Goal: Information Seeking & Learning: Learn about a topic

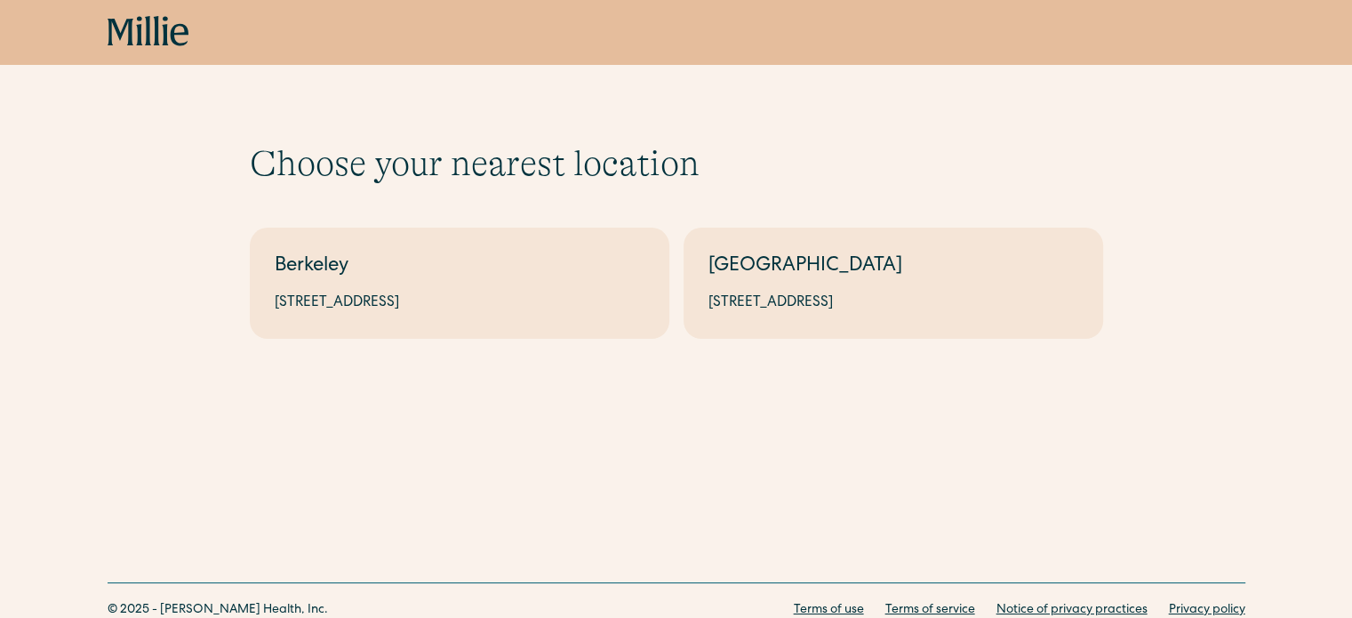
click at [148, 36] on icon "home" at bounding box center [147, 30] width 6 height 29
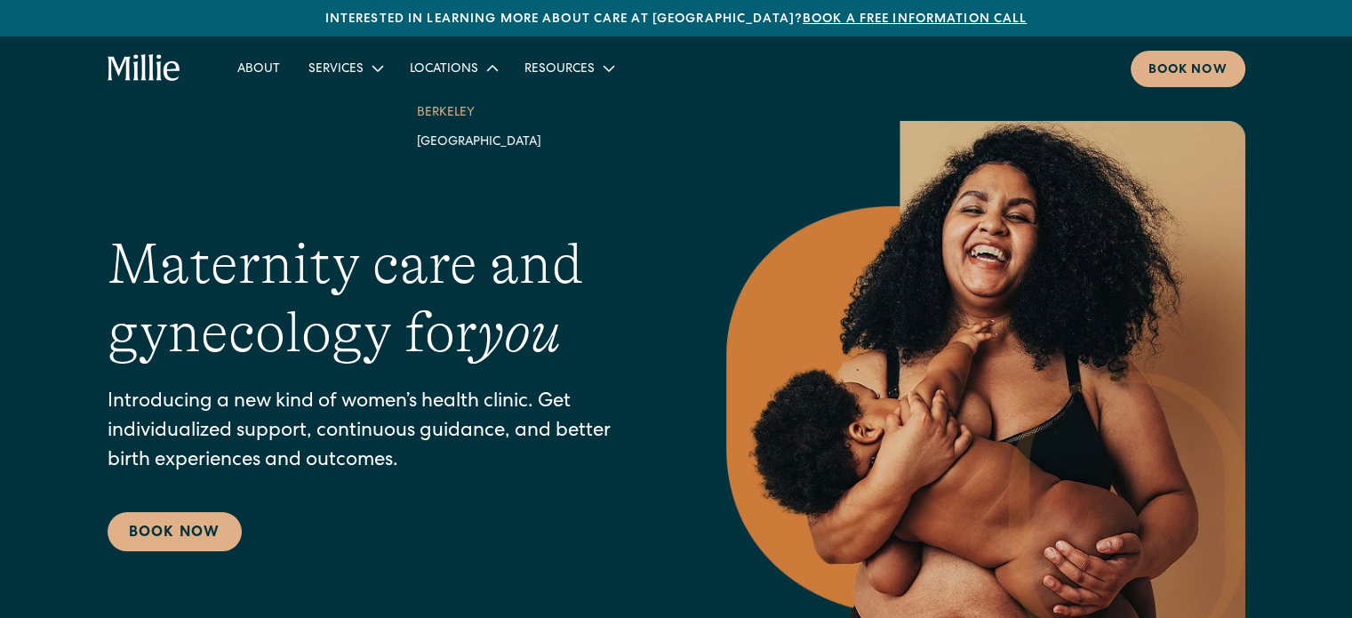
click at [456, 103] on link "Berkeley" at bounding box center [479, 111] width 153 height 29
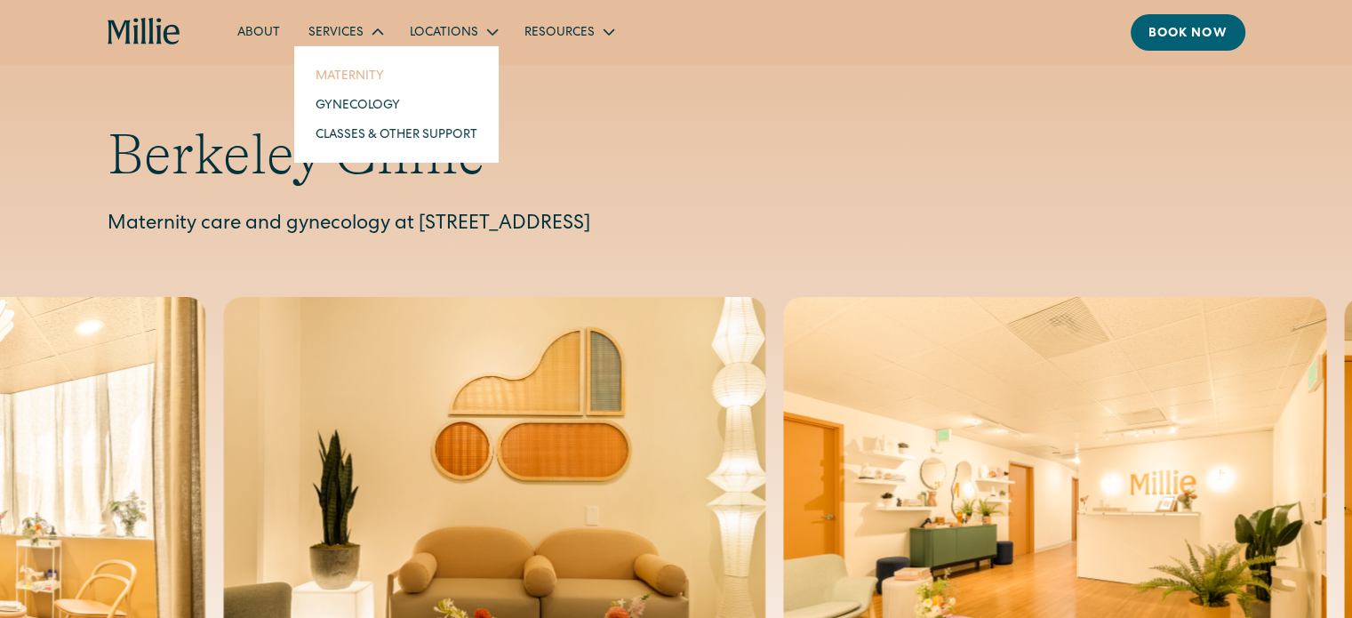
click at [355, 80] on link "Maternity" at bounding box center [396, 74] width 190 height 29
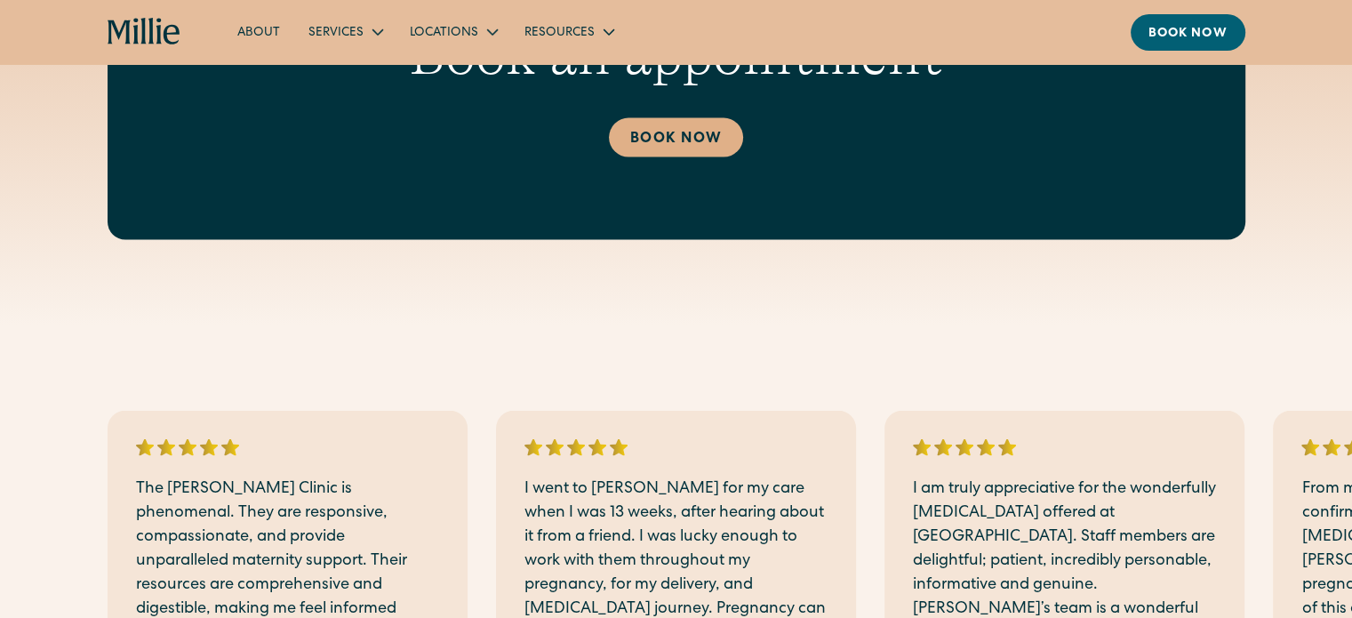
scroll to position [3686, 0]
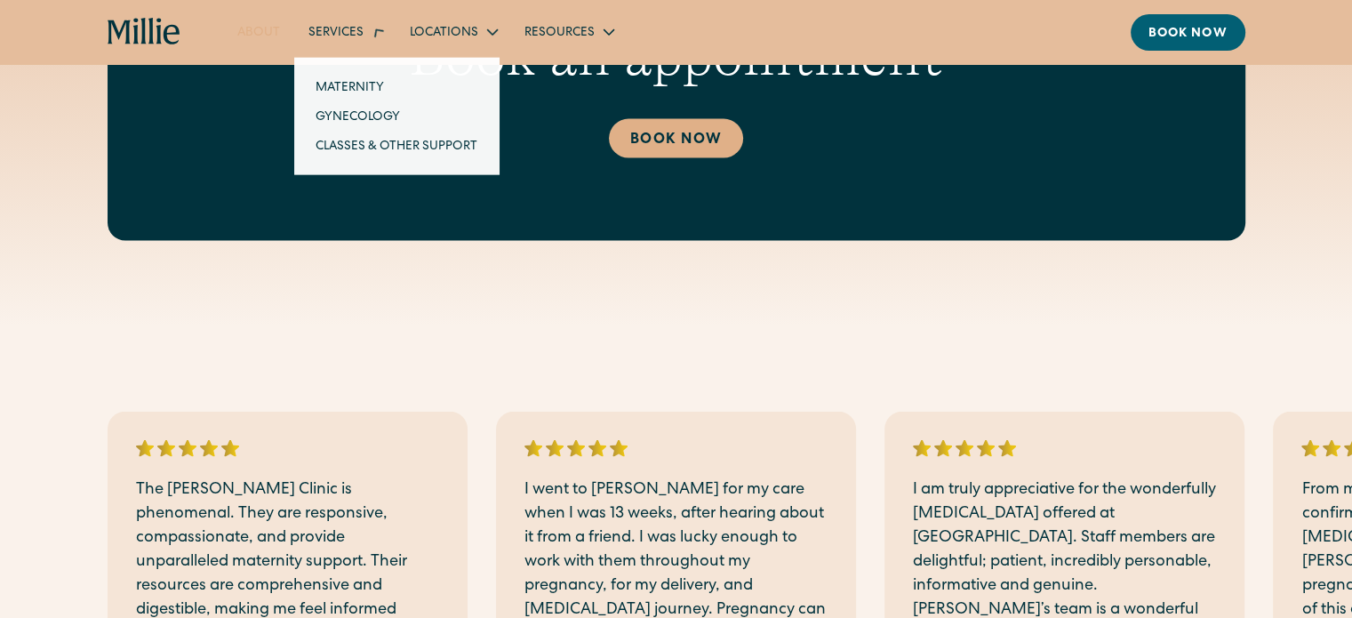
click at [268, 36] on link "About" at bounding box center [258, 31] width 71 height 29
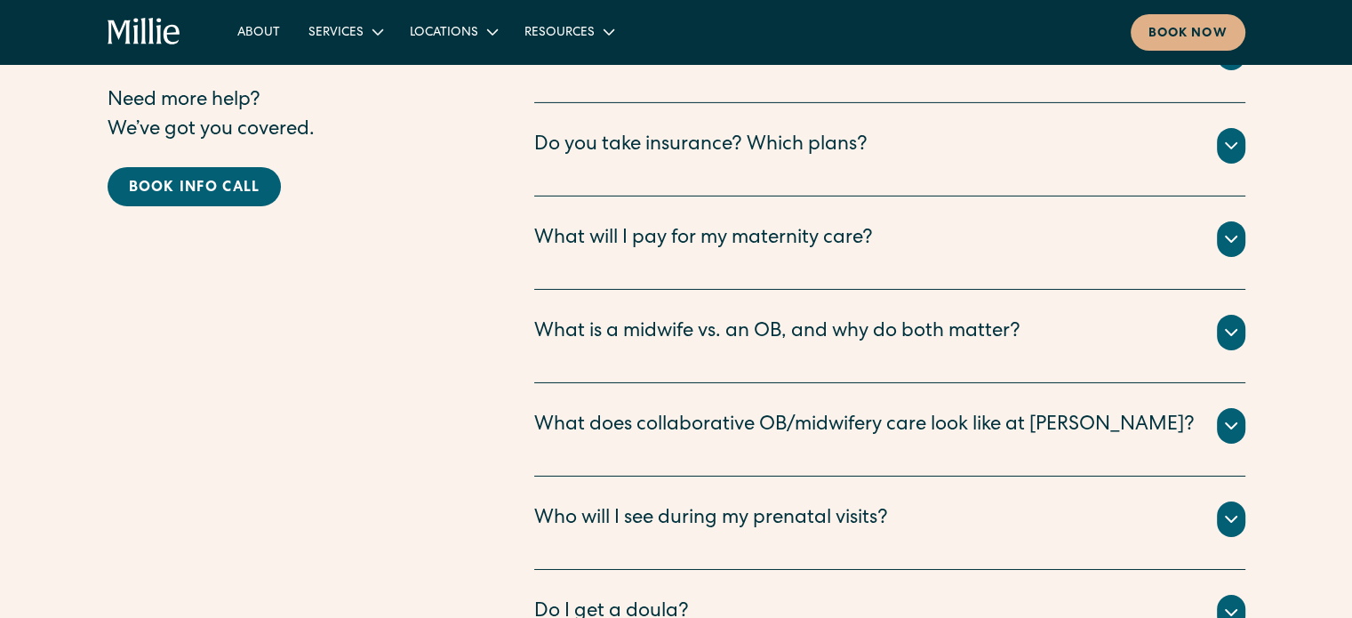
scroll to position [5651, 0]
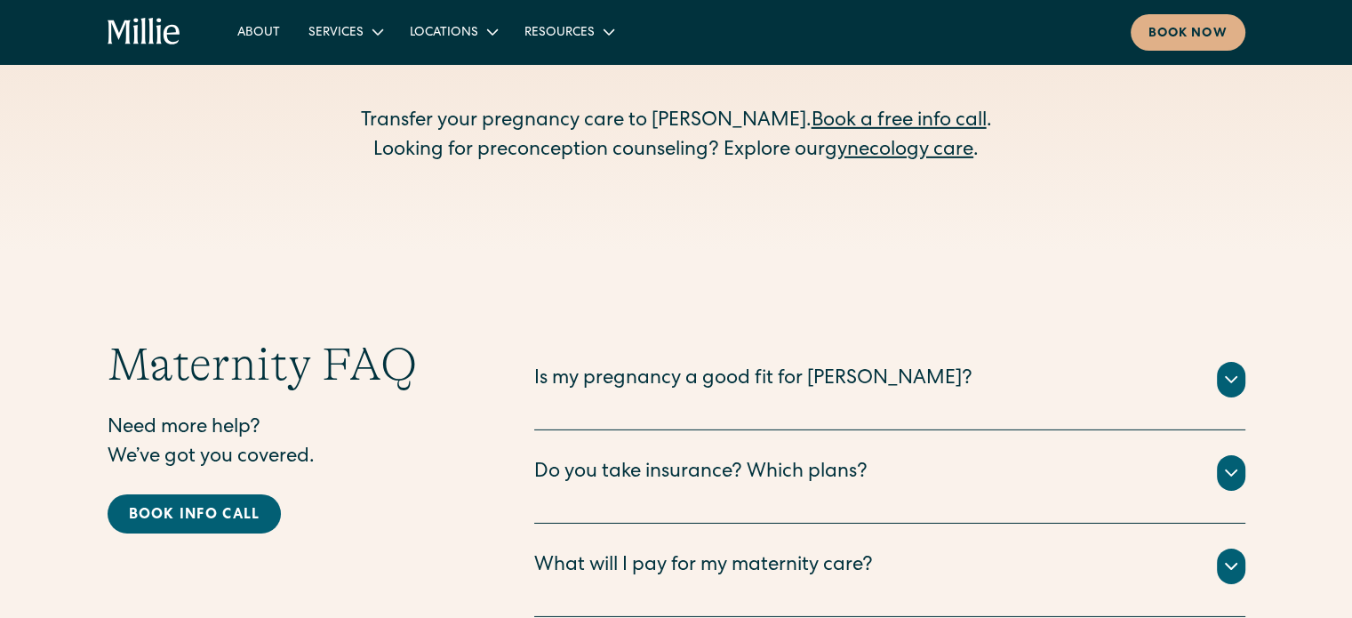
click at [643, 365] on div "Is my pregnancy a good fit for [PERSON_NAME]?" at bounding box center [753, 379] width 438 height 29
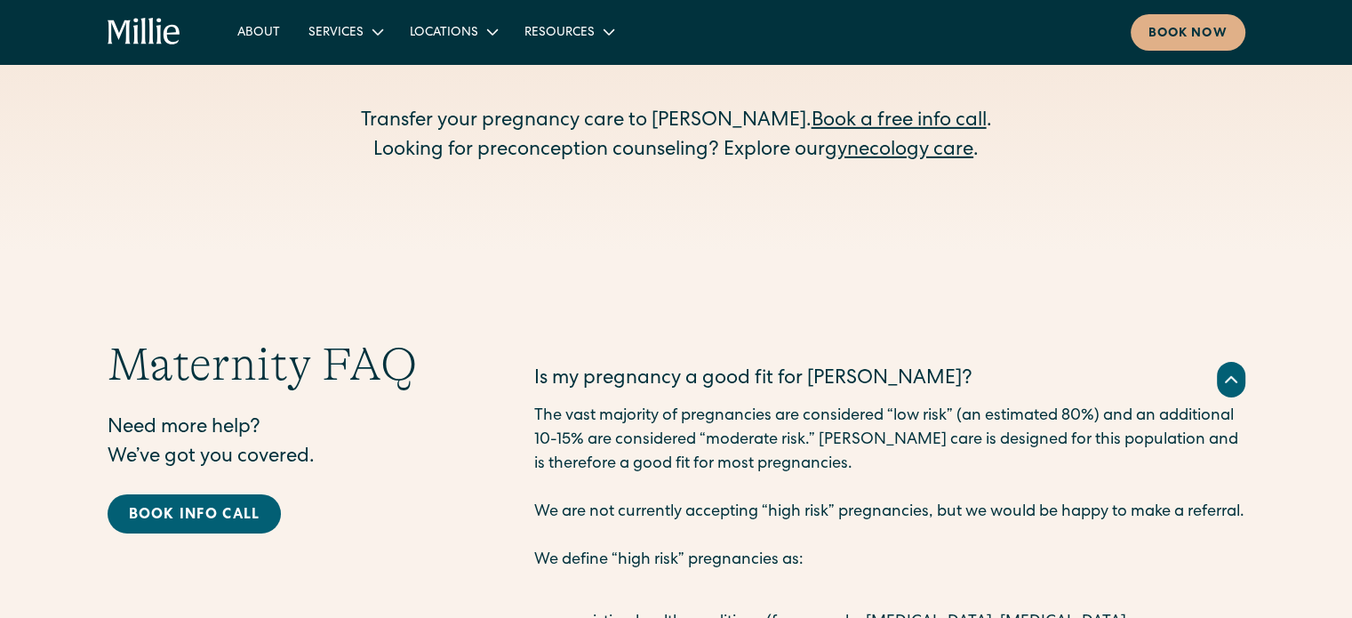
click at [643, 365] on div "Is my pregnancy a good fit for [PERSON_NAME]?" at bounding box center [753, 379] width 438 height 29
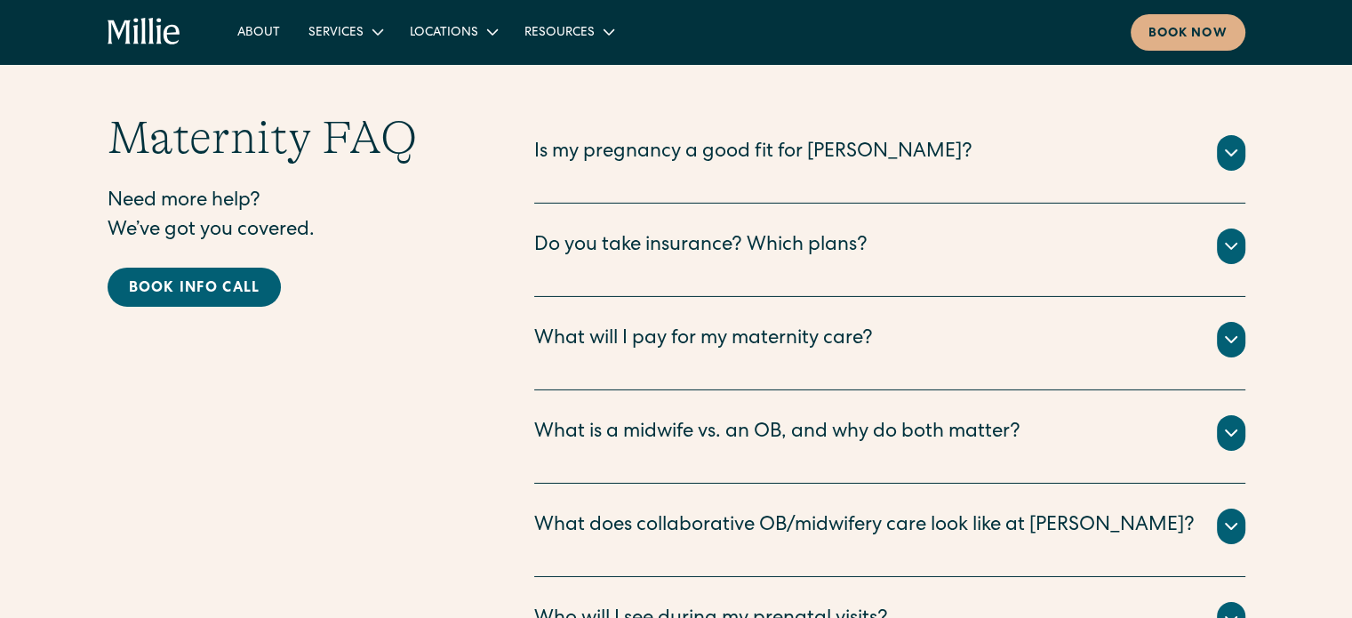
scroll to position [6077, 0]
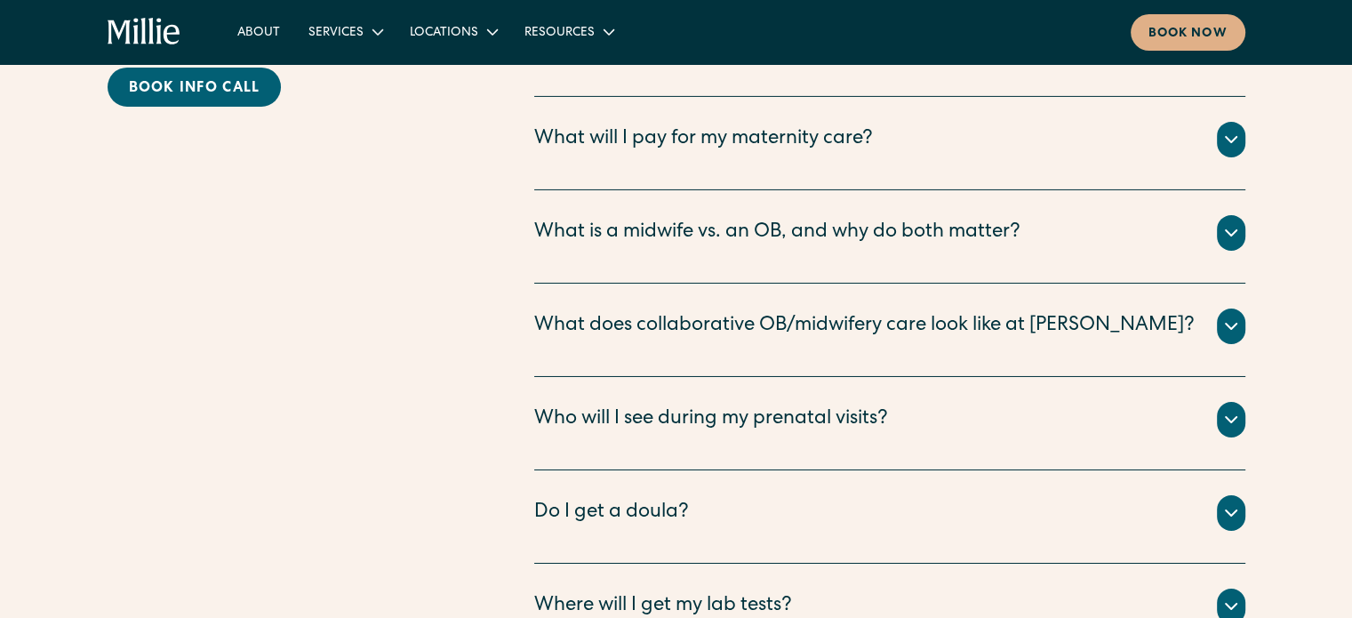
click at [733, 219] on div "What is a midwife vs. an OB, and why do both matter?" at bounding box center [777, 233] width 486 height 29
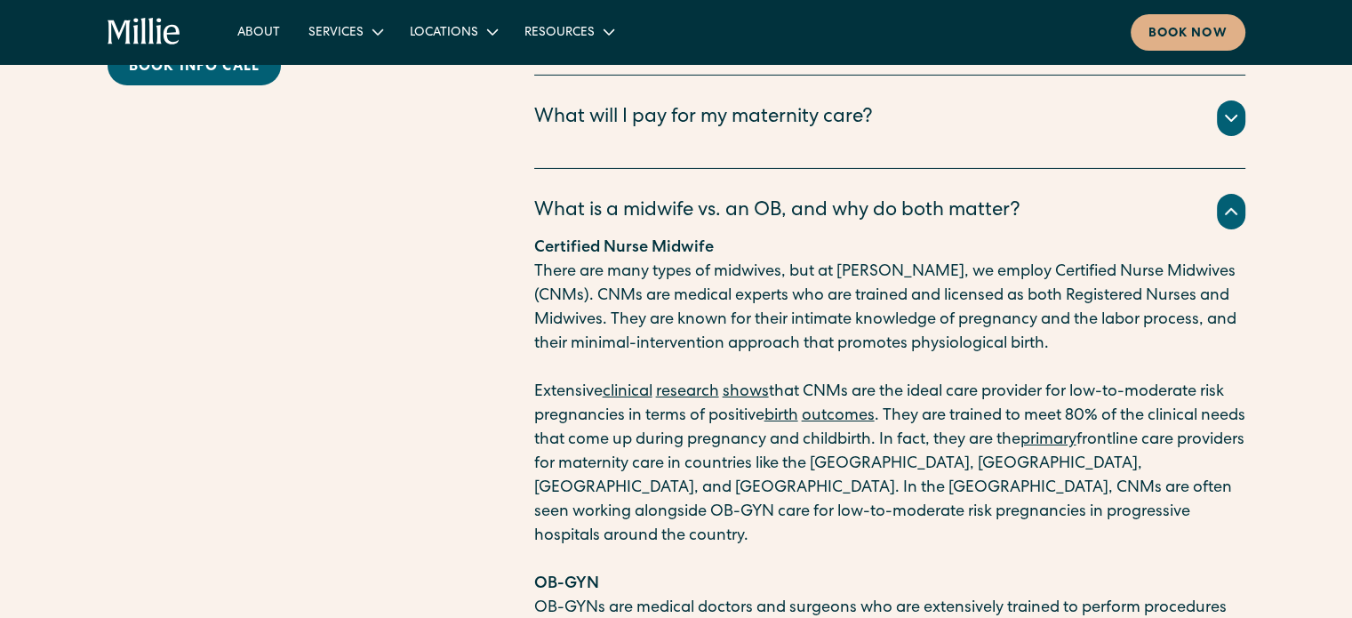
scroll to position [6101, 0]
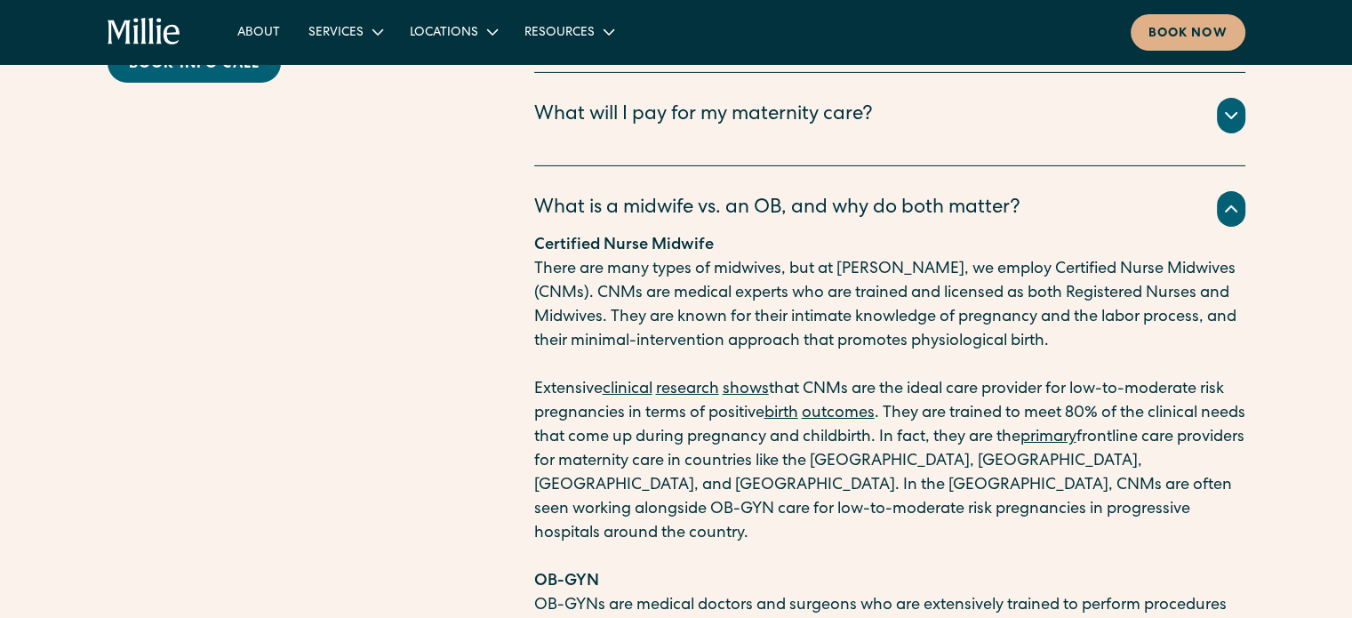
click at [736, 195] on div "What is a midwife vs. an OB, and why do both matter?" at bounding box center [777, 209] width 486 height 29
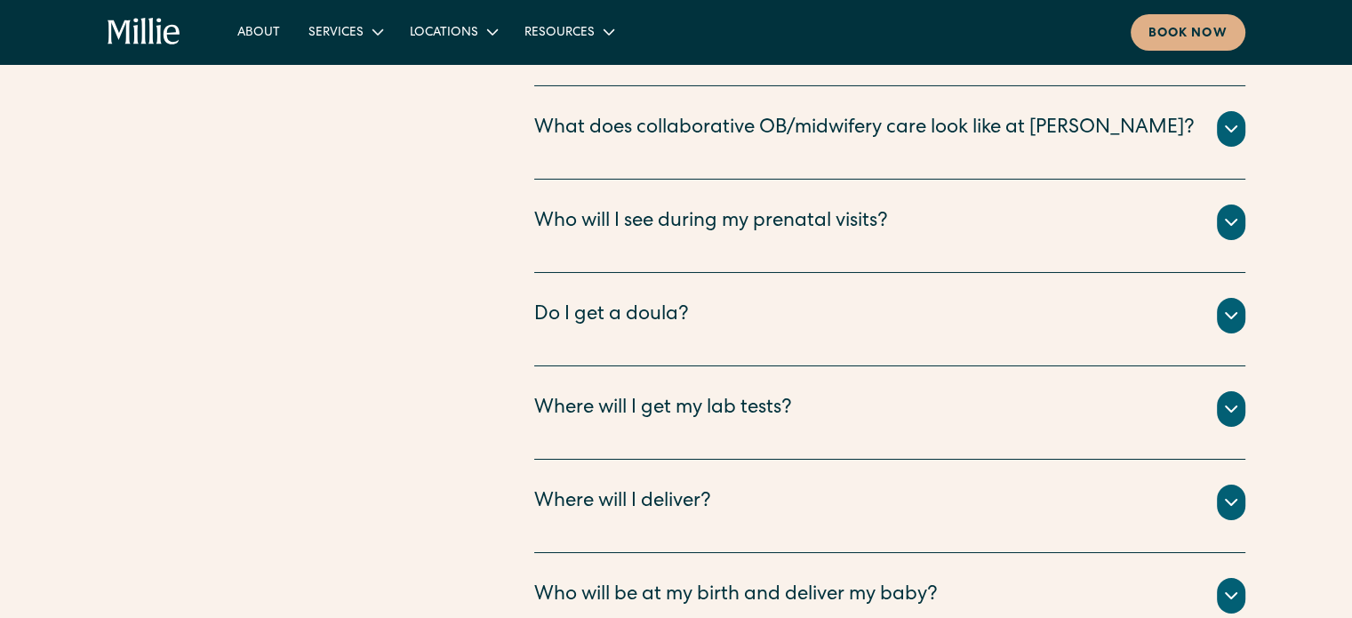
scroll to position [6273, 0]
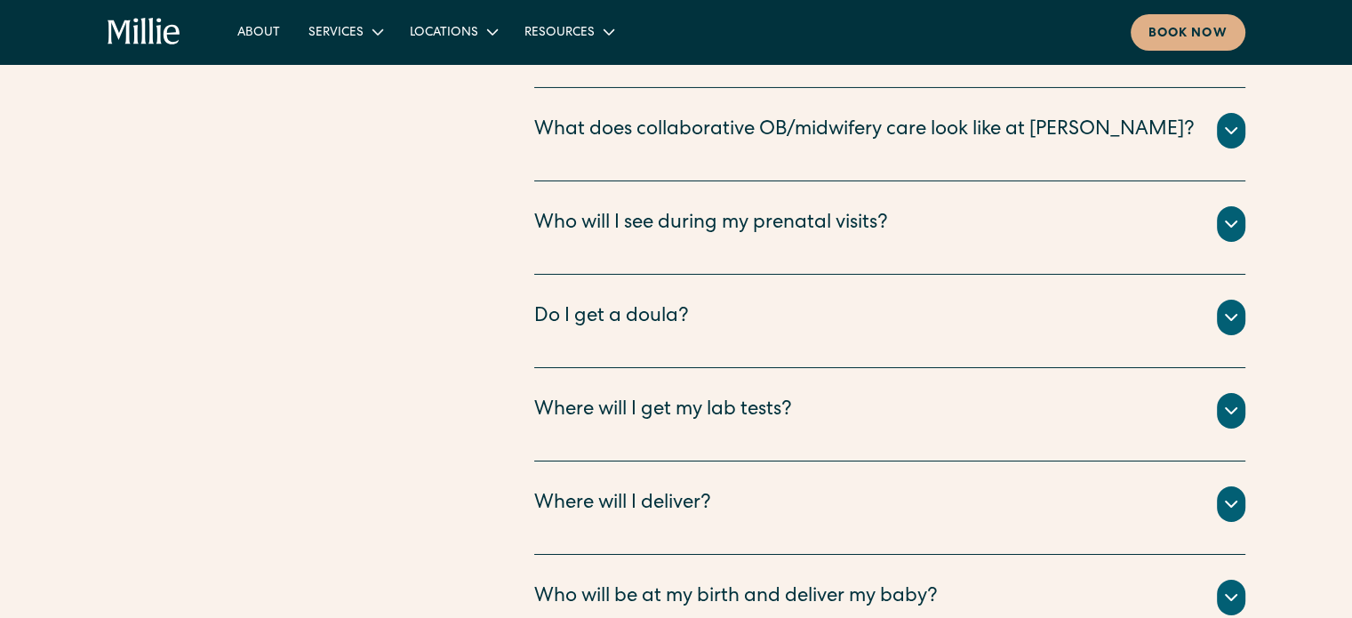
click at [736, 181] on div "Who will I see during my prenatal visits? You will start your Millie journey wi…" at bounding box center [889, 227] width 711 height 93
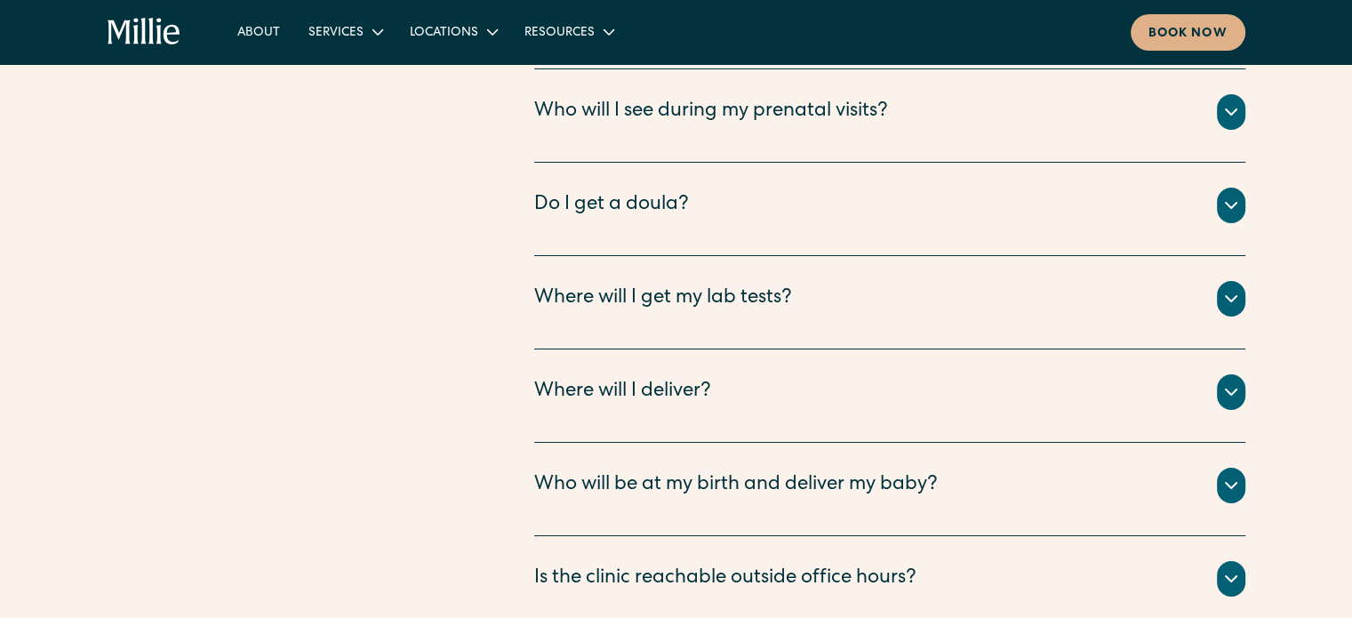
click at [621, 191] on div "Do I get a doula?" at bounding box center [611, 205] width 155 height 29
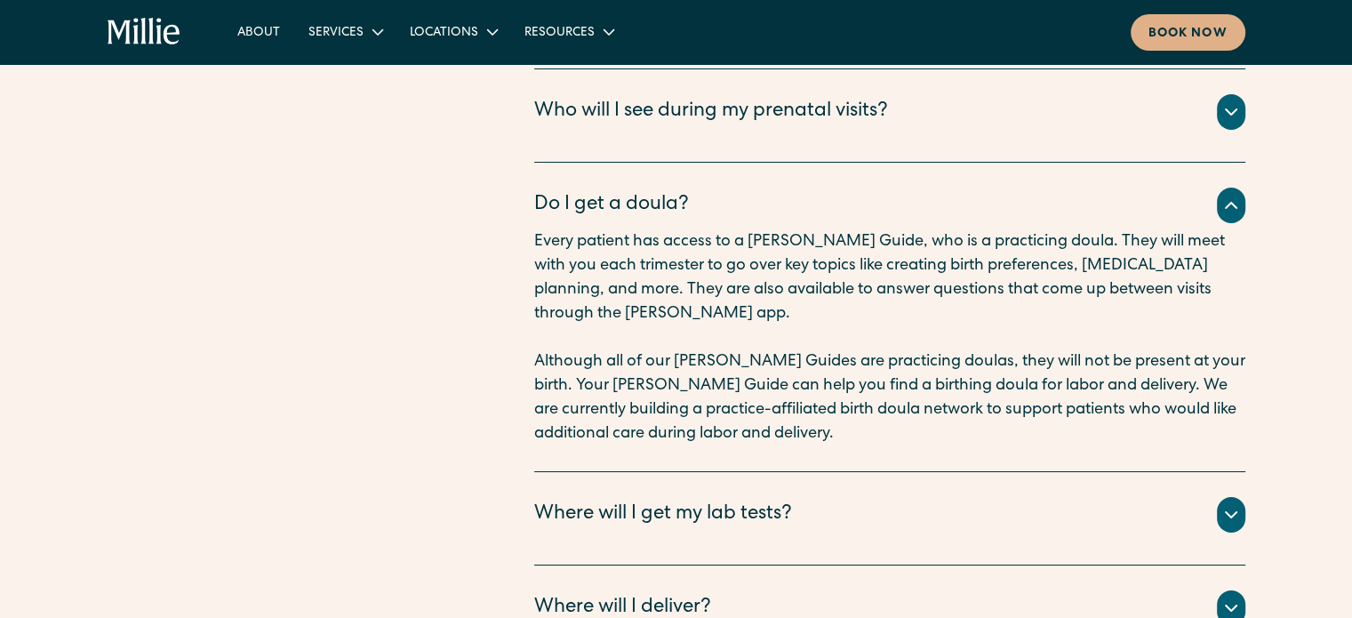
scroll to position [6534, 0]
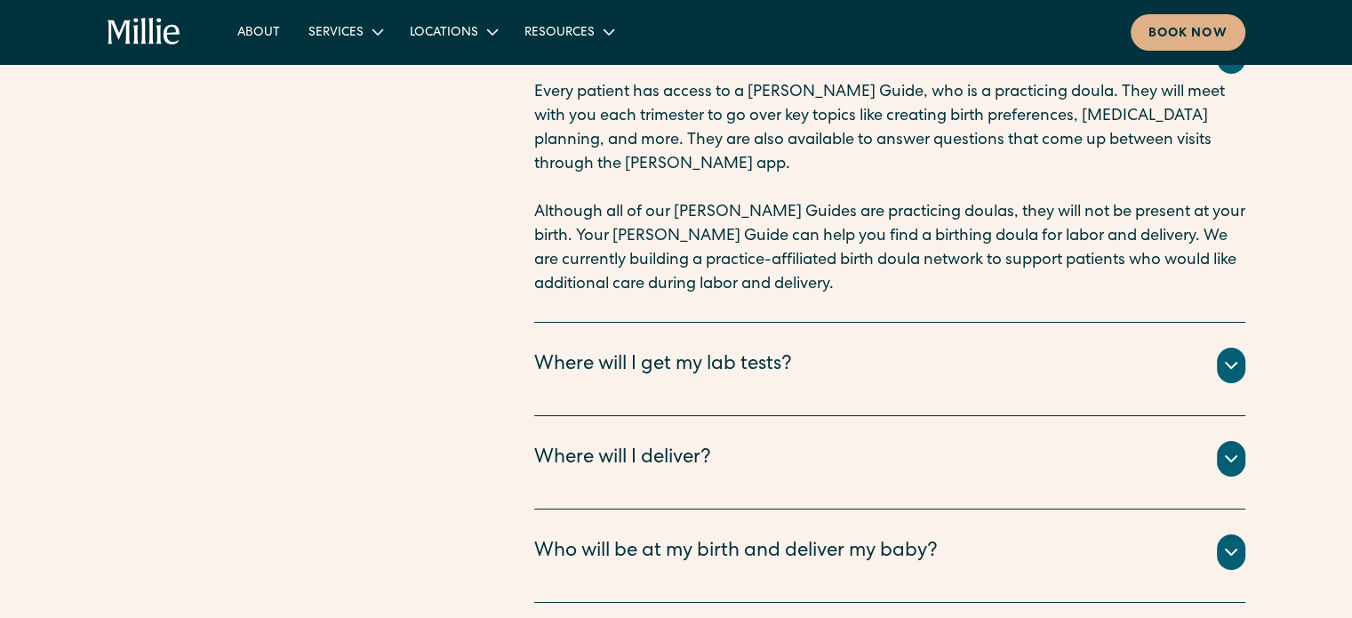
click at [675, 538] on div "Who will be at my birth and deliver my baby?" at bounding box center [736, 552] width 404 height 29
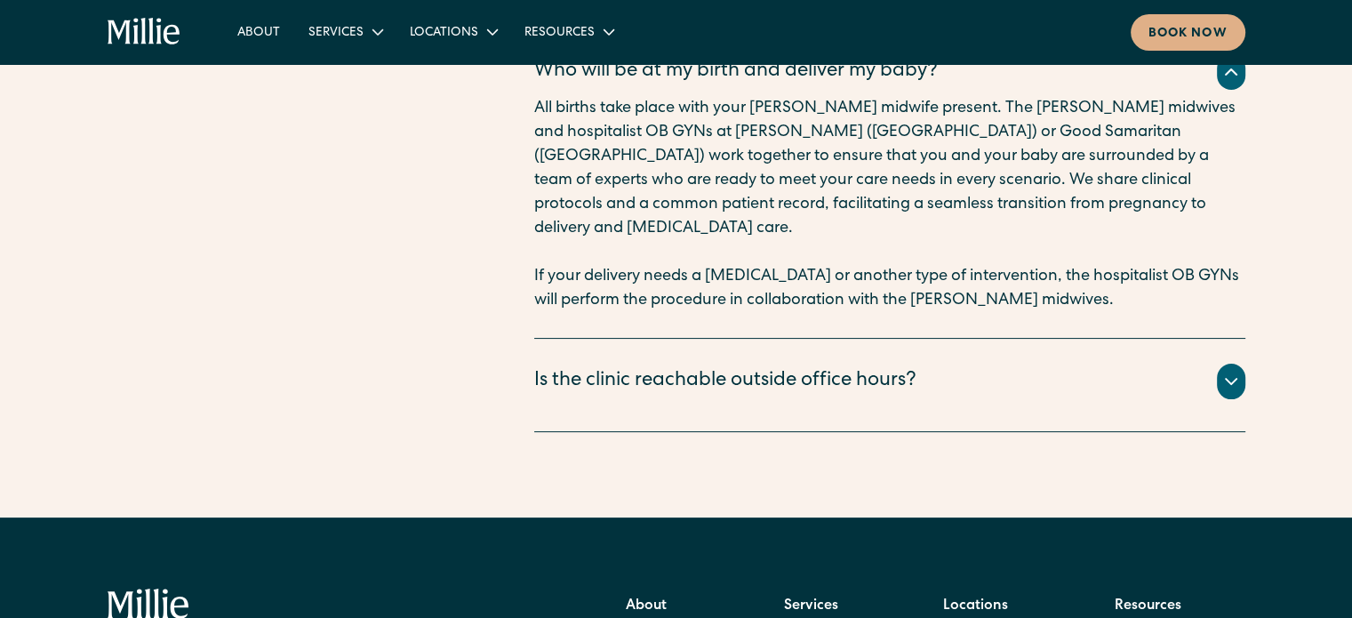
scroll to position [7322, 0]
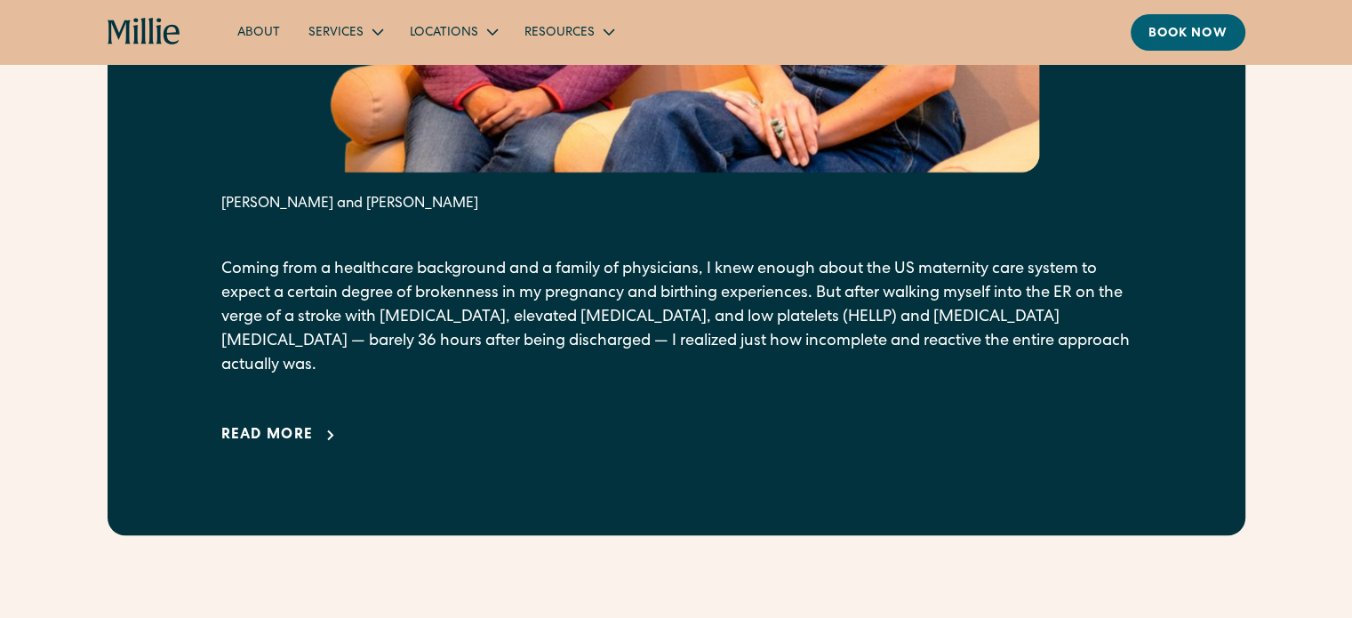
scroll to position [1254, 0]
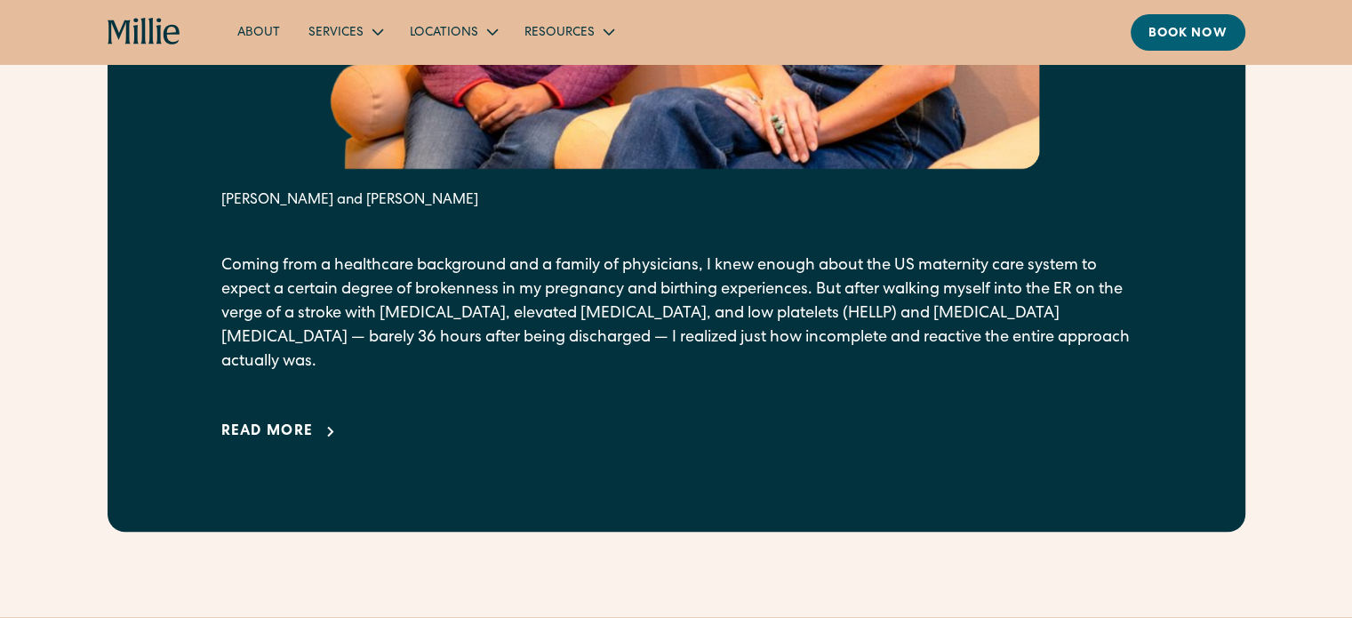
click at [268, 421] on div "Read more" at bounding box center [267, 431] width 92 height 21
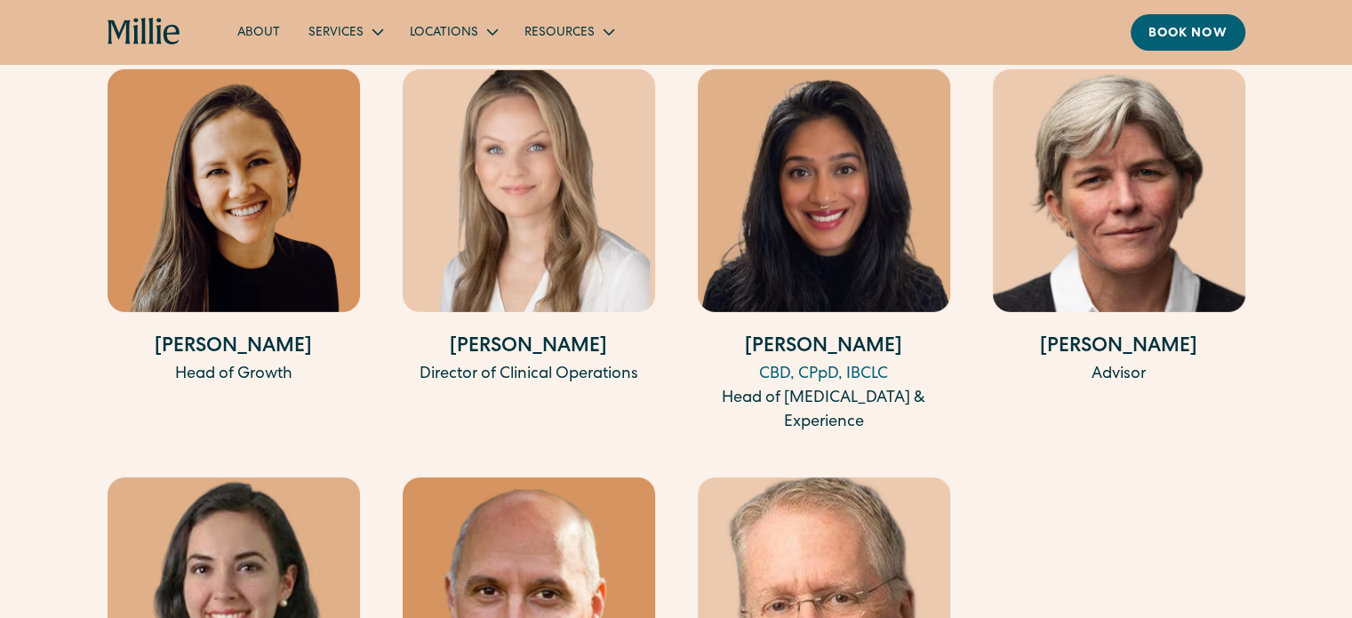
scroll to position [5179, 0]
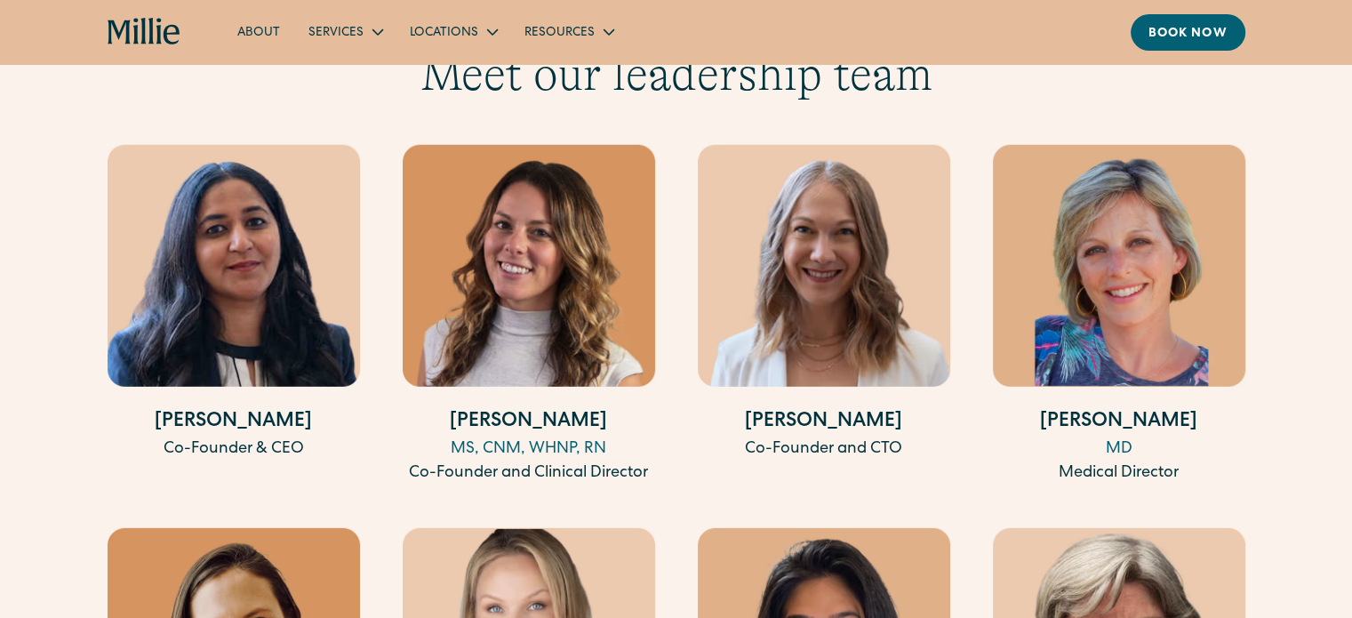
click at [275, 216] on img at bounding box center [234, 266] width 252 height 242
drag, startPoint x: 236, startPoint y: 394, endPoint x: 299, endPoint y: 394, distance: 62.2
click at [299, 408] on h4 "[PERSON_NAME]" at bounding box center [234, 422] width 252 height 29
drag, startPoint x: 167, startPoint y: 388, endPoint x: 340, endPoint y: 396, distance: 172.7
click at [340, 408] on h4 "[PERSON_NAME]" at bounding box center [234, 422] width 252 height 29
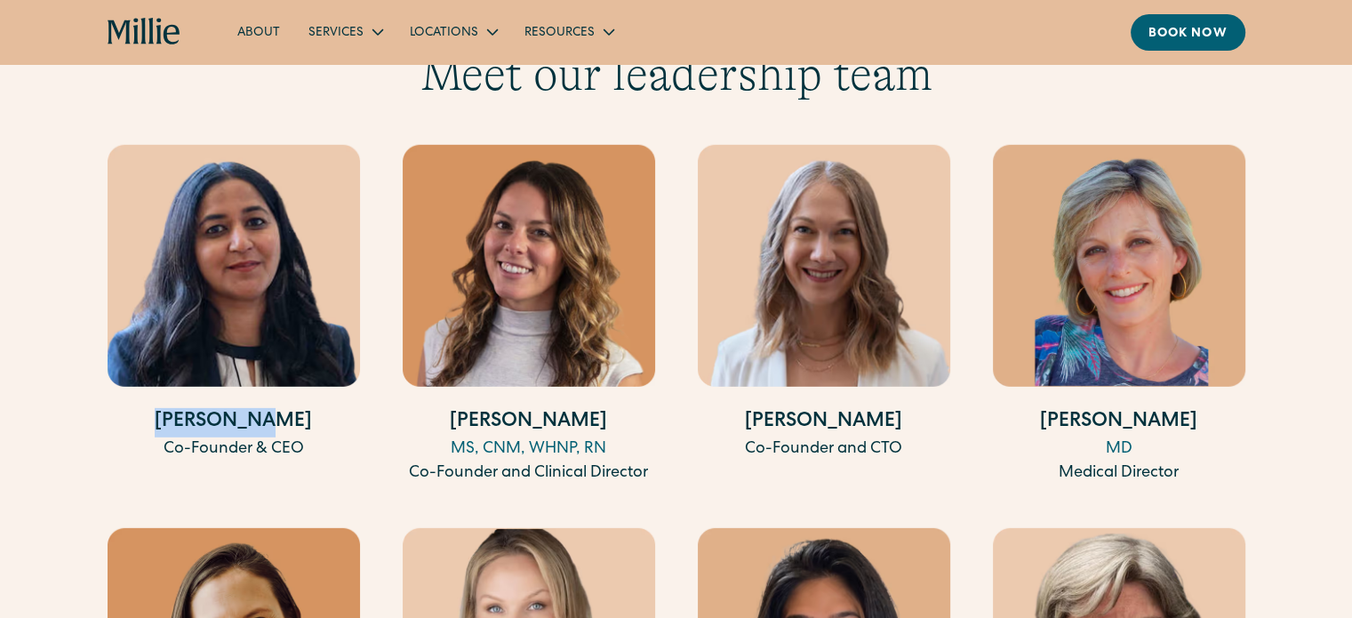
copy h4 "[PERSON_NAME]"
